Goal: Information Seeking & Learning: Compare options

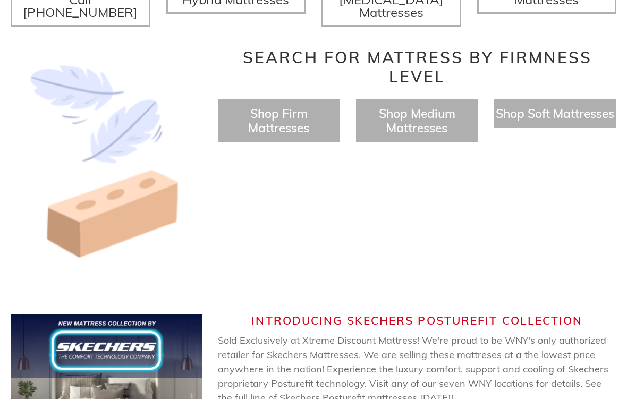
scroll to position [469, 0]
click at [447, 117] on span "Shop Medium Mattresses" at bounding box center [417, 120] width 76 height 30
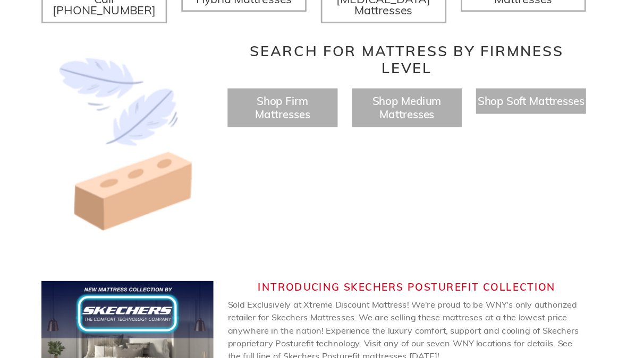
scroll to position [510, 0]
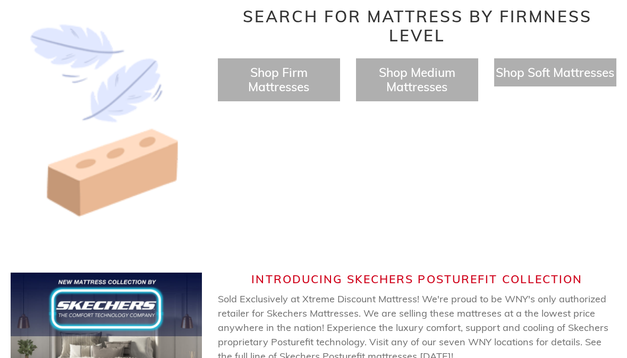
click at [292, 82] on span "Shop Firm Mattresses" at bounding box center [278, 80] width 61 height 30
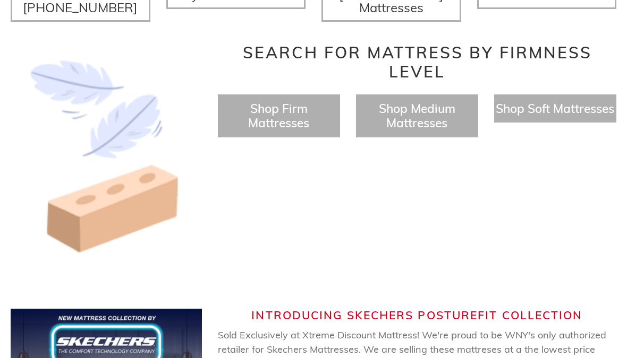
scroll to position [473, 0]
click at [562, 114] on span "Shop Soft Mattresses" at bounding box center [554, 108] width 118 height 15
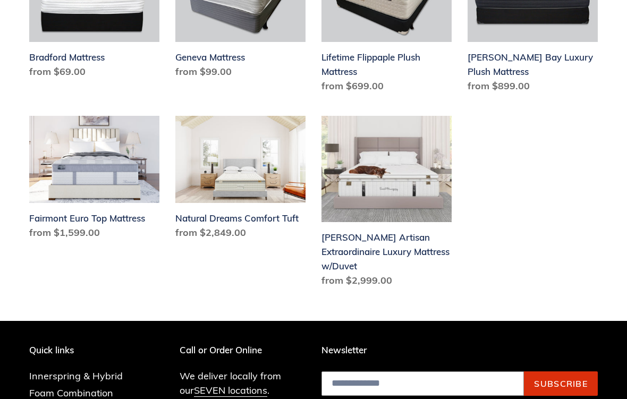
scroll to position [392, 0]
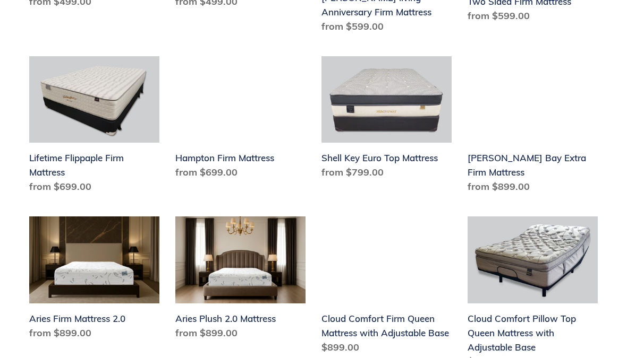
scroll to position [610, 0]
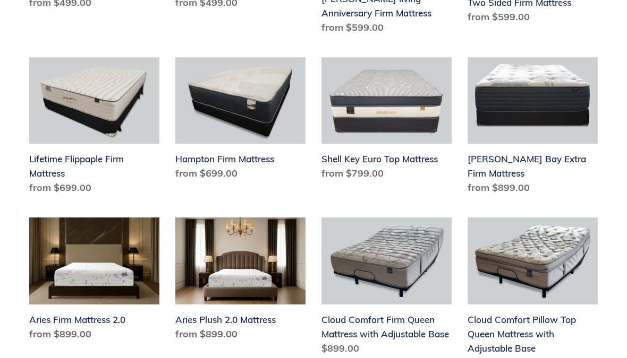
click at [567, 157] on link "Chadwick Bay Extra Firm Mattress" at bounding box center [532, 128] width 130 height 142
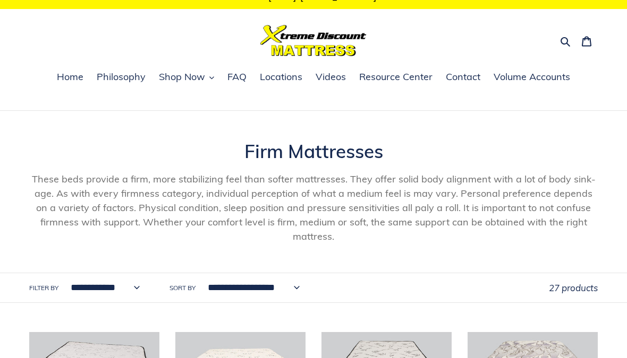
scroll to position [0, 0]
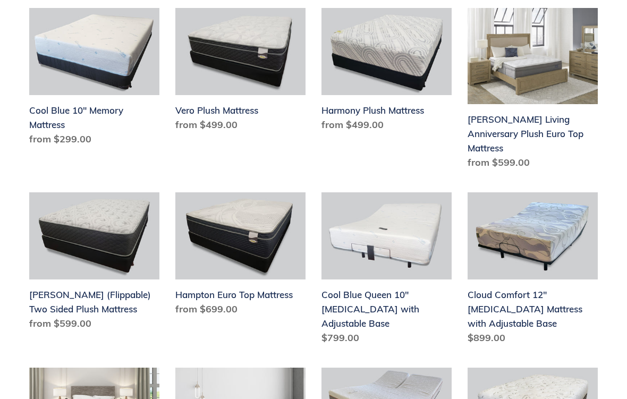
scroll to position [487, 0]
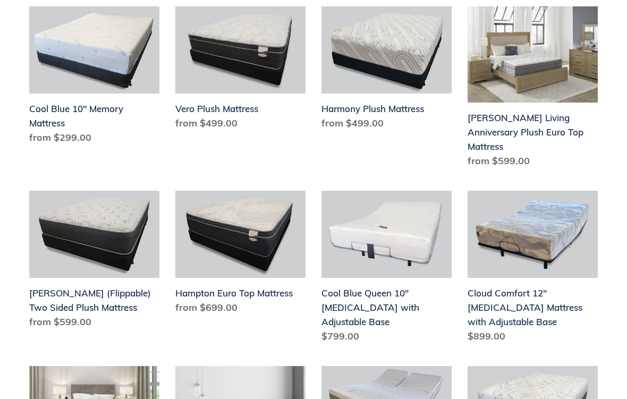
click at [222, 273] on link "Hampton Euro Top Mattress" at bounding box center [240, 254] width 130 height 127
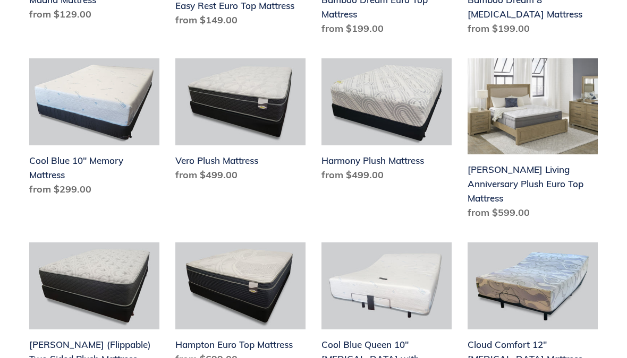
scroll to position [434, 0]
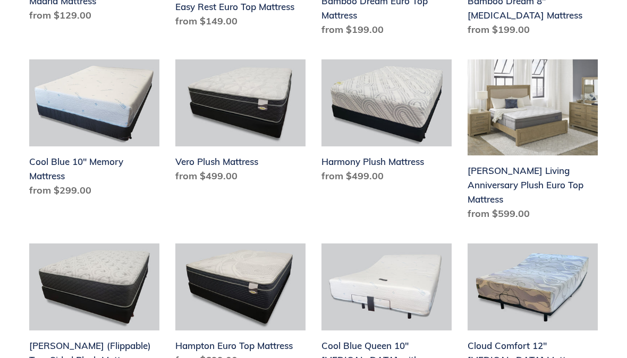
click at [185, 130] on link "Vero Plush Mattress" at bounding box center [240, 122] width 130 height 127
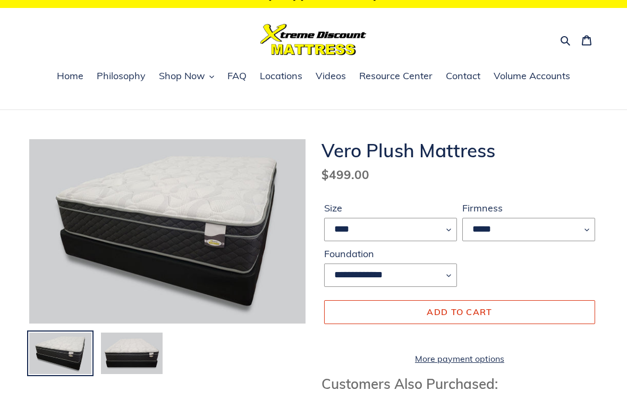
scroll to position [23, 0]
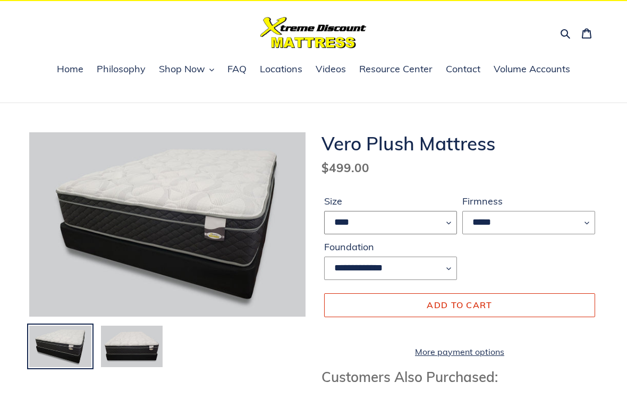
click at [426, 218] on select "**** ******* **** ***** ****" at bounding box center [390, 222] width 133 height 23
select select "****"
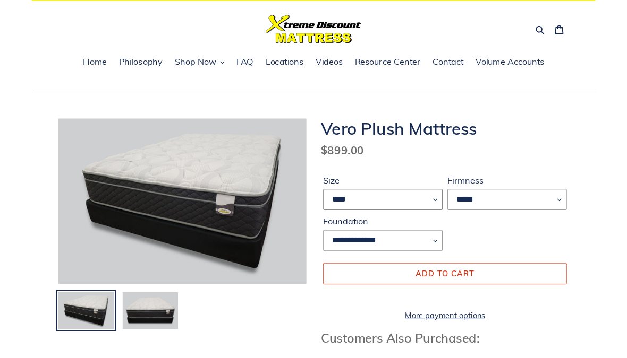
scroll to position [64, 0]
